Goal: Navigation & Orientation: Locate item on page

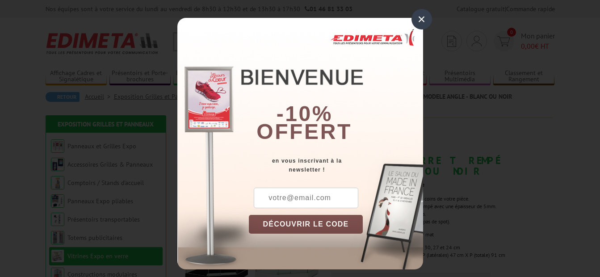
scroll to position [6, 0]
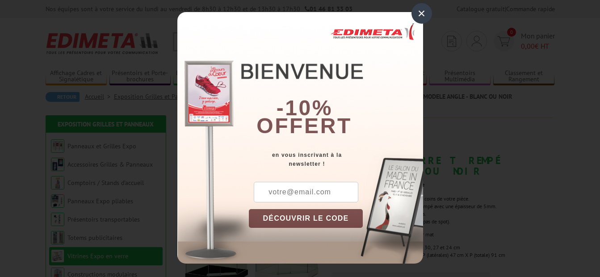
click at [177, 148] on div "× -10% offert en vous inscrivant à la newsletter ! DÉCOUVRIR LE CODE Copier le …" at bounding box center [300, 137] width 246 height 251
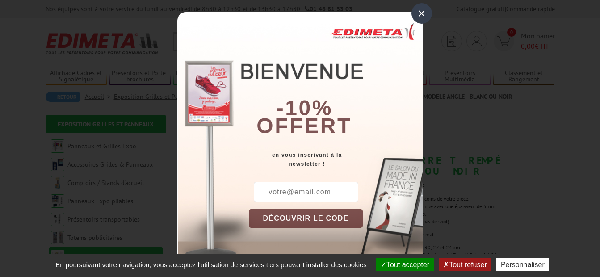
click at [177, 128] on div "× -10% offert en vous inscrivant à la newsletter ! DÉCOUVRIR LE CODE Copier le …" at bounding box center [300, 137] width 246 height 251
click at [383, 221] on div "DÉCOUVRIR LE CODE Copier le code Continuer sur [DOMAIN_NAME]" at bounding box center [336, 223] width 174 height 82
click at [383, 181] on b "en vous inscrivant à la newsletter ! DÉCOUVRIR LE CODE Copier le code Continuer…" at bounding box center [336, 206] width 174 height 113
click at [383, 158] on div "en vous inscrivant à la newsletter !" at bounding box center [336, 159] width 174 height 18
click at [177, 47] on div "× -10% offert en vous inscrivant à la newsletter ! DÉCOUVRIR LE CODE Copier le …" at bounding box center [300, 137] width 246 height 251
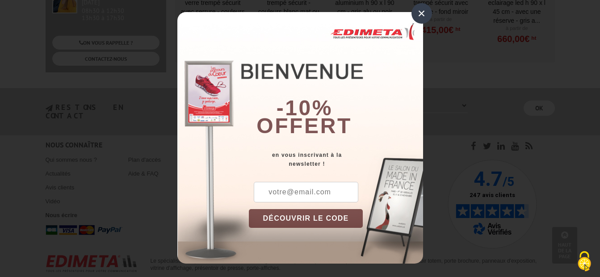
scroll to position [0, 0]
click at [177, 126] on div "× -10% offert en vous inscrivant à la newsletter ! DÉCOUVRIR LE CODE Copier le …" at bounding box center [300, 137] width 246 height 251
click at [383, 45] on div "-10% offert" at bounding box center [336, 81] width 174 height 121
click at [176, 276] on div "× -10% offert en vous inscrivant à la newsletter ! DÉCOUVRIR LE CODE Copier le …" at bounding box center [300, 138] width 600 height 277
click at [153, 205] on div "× -10% offert en vous inscrivant à la newsletter ! DÉCOUVRIR LE CODE Copier le …" at bounding box center [300, 138] width 600 height 277
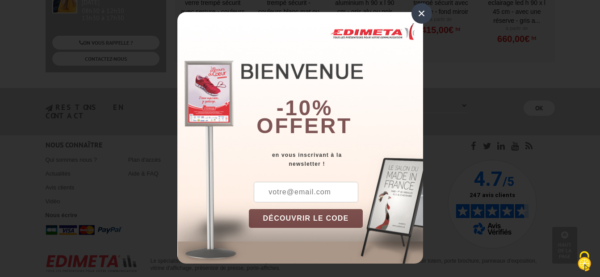
click at [383, 222] on div "DÉCOUVRIR LE CODE Copier le code Continuer sur [DOMAIN_NAME]" at bounding box center [336, 223] width 174 height 82
click at [145, 166] on div "× -10% offert en vous inscrivant à la newsletter ! DÉCOUVRIR LE CODE Copier le …" at bounding box center [300, 138] width 600 height 277
click at [145, 198] on div "× -10% offert en vous inscrivant à la newsletter ! DÉCOUVRIR LE CODE Copier le …" at bounding box center [300, 138] width 600 height 277
click at [406, 237] on div "DÉCOUVRIR LE CODE Copier le code Continuer sur [DOMAIN_NAME]" at bounding box center [336, 223] width 174 height 82
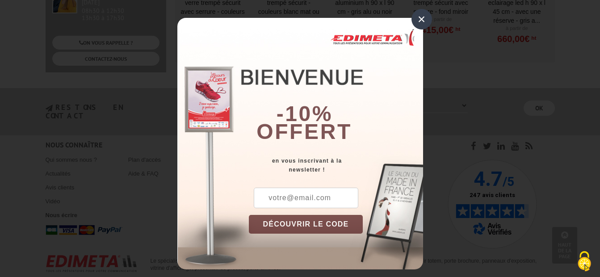
click at [177, 157] on div "× -10% offert en vous inscrivant à la newsletter ! DÉCOUVRIR LE CODE Copier le …" at bounding box center [300, 143] width 246 height 251
click at [383, 236] on div "DÉCOUVRIR LE CODE Copier le code Continuer sur [DOMAIN_NAME]" at bounding box center [336, 229] width 174 height 82
